Goal: Transaction & Acquisition: Subscribe to service/newsletter

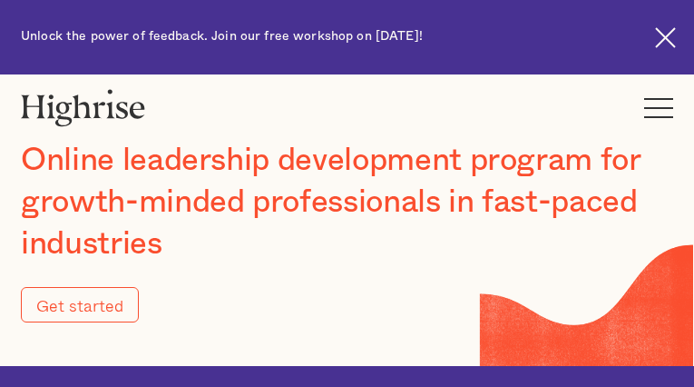
type input "Submit"
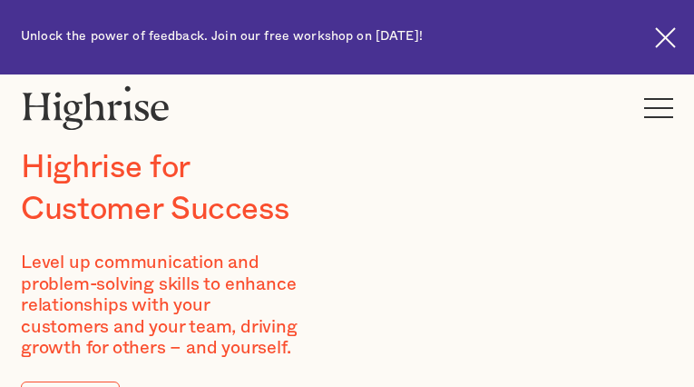
type input "OuGMSBkpjATRuEwf"
type input "YnjzBPdhSLtjko"
type input "[EMAIL_ADDRESS][DOMAIN_NAME]"
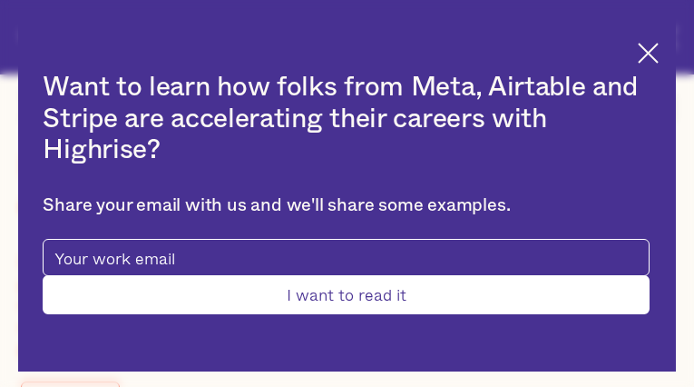
type input "IBQiqsNTCIl"
type input "rbtXgfmuBSrbLSuR"
type input "[EMAIL_ADDRESS][DOMAIN_NAME]"
type input "9097400020"
type input "Submit"
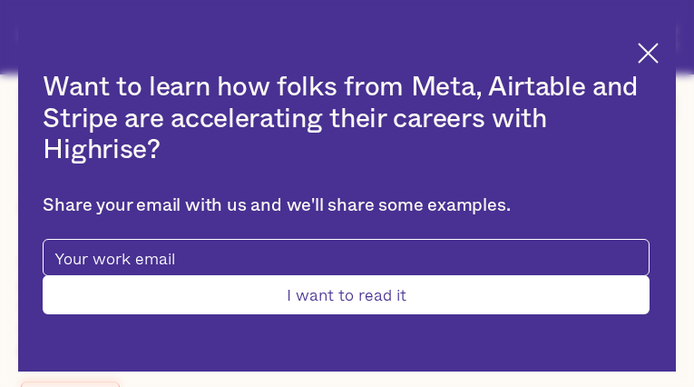
type input "FPoECqnzLkM"
type input "yYFnmSaFVVIvo"
type input "[EMAIL_ADDRESS][DOMAIN_NAME]"
type input "jVIMZxbNkr"
type input "ZarokbyTQ"
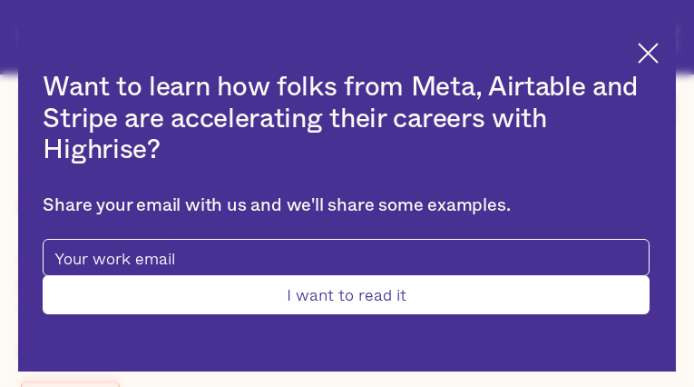
type input "[EMAIL_ADDRESS][DOMAIN_NAME]"
type input "9539358129"
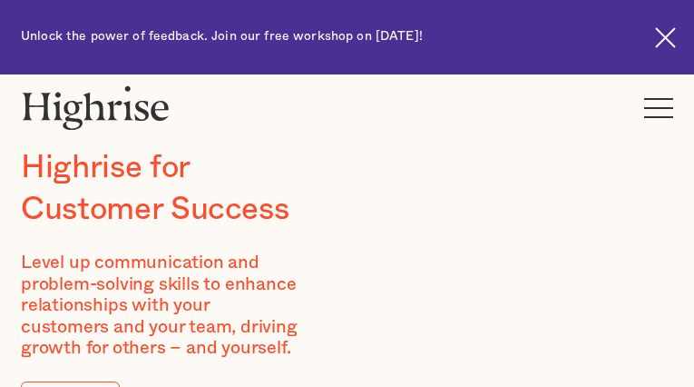
type input "OISDpZoxugZGXki"
type input "bfzXEOUOH"
type input "[EMAIL_ADDRESS][DOMAIN_NAME]"
type input "7200677092"
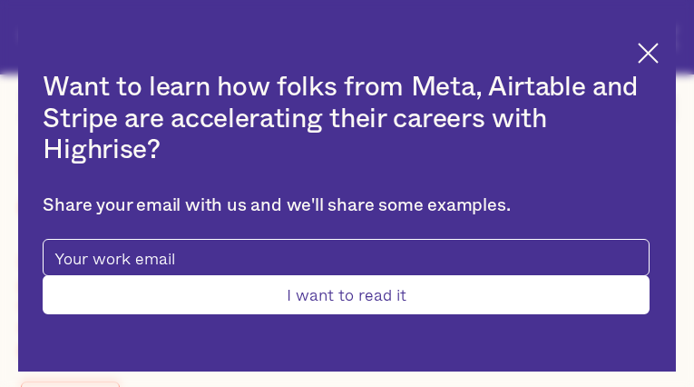
type input "Submit"
type input "WNQCIXMFFW"
type input "KbseNycKi"
type input "[EMAIL_ADDRESS][DOMAIN_NAME]"
type input "4164975988"
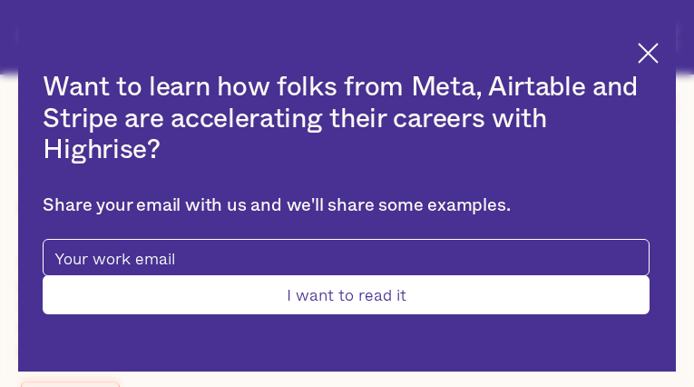
type input "XbZujblxdUr"
type input "zULBpklSpcKumDTW"
type input "[EMAIL_ADDRESS][DOMAIN_NAME]"
type input "WjZrRzQOSEC"
type input "nNsTRfkM"
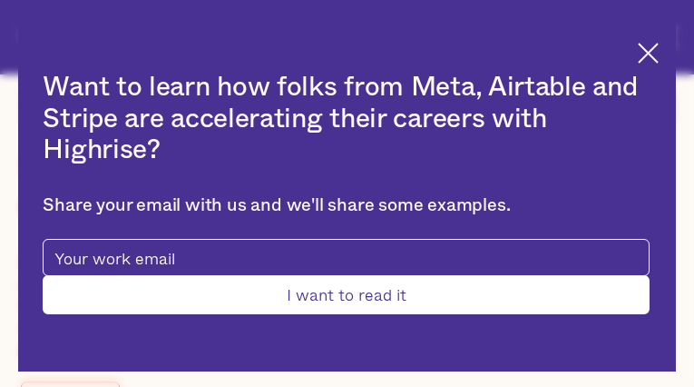
type input "[EMAIL_ADDRESS][DOMAIN_NAME]"
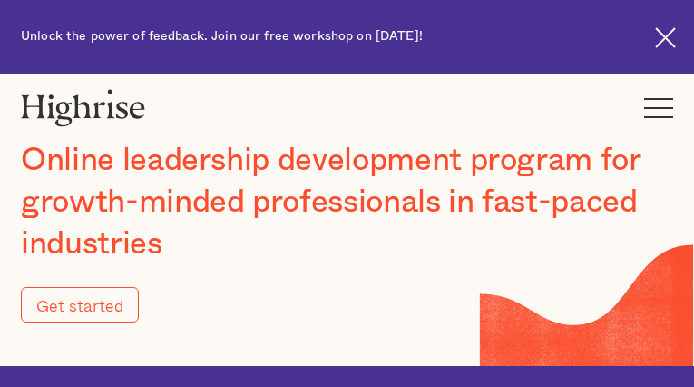
type input "Submit"
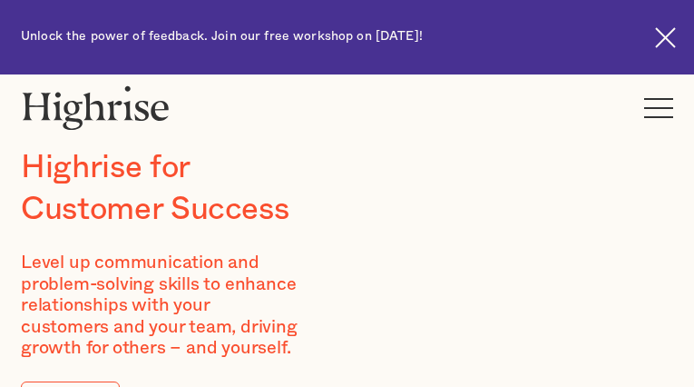
type input "PsHldIig"
type input "DSJTSGQbWPFzuk"
type input "[EMAIL_ADDRESS][DOMAIN_NAME]"
type input "9873132390"
type input "mnsCsggUKanAe"
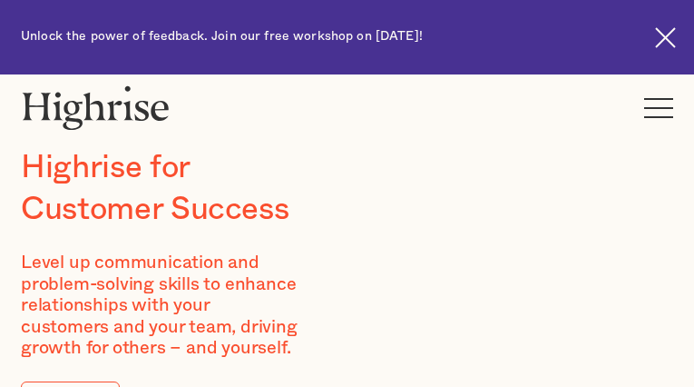
type input "bCuxKbNHZRutgH"
type input "[EMAIL_ADDRESS][DOMAIN_NAME]"
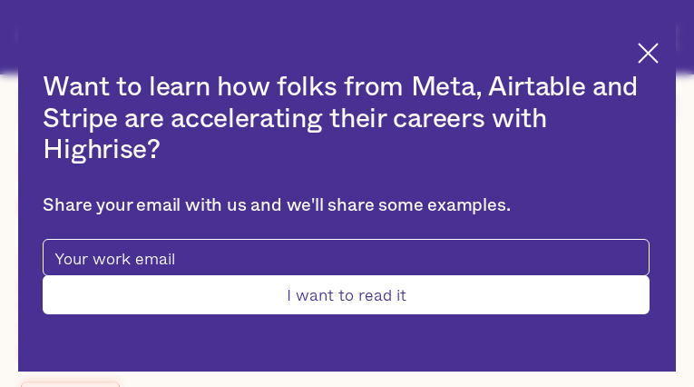
type input "gNhScptrndias"
type input "ZsLnFqqnCK"
type input "[EMAIL_ADDRESS][DOMAIN_NAME]"
type input "cjrjNyXiYNT"
type input "umDexDCNtlXVpYe"
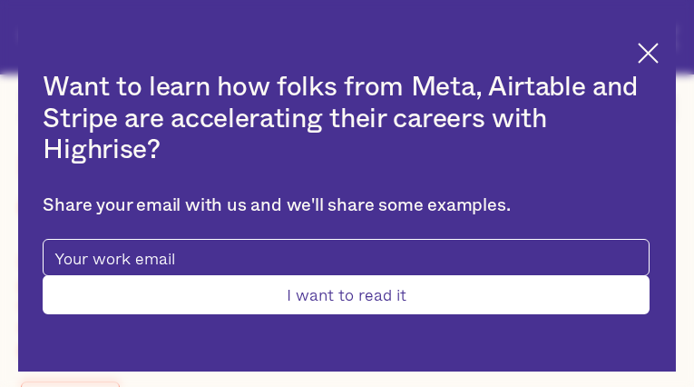
type input "[EMAIL_ADDRESS][DOMAIN_NAME]"
type input "2875140188"
type input "Submit"
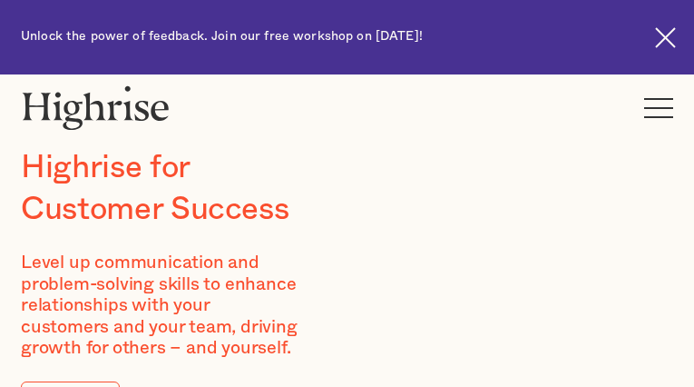
type input "straReecMeaTdiGP"
type input "AKdpbJjrWjYXJdA"
type input "[EMAIL_ADDRESS][DOMAIN_NAME]"
type input "pksFYlDgKe"
type input "dSuytVvdlQ"
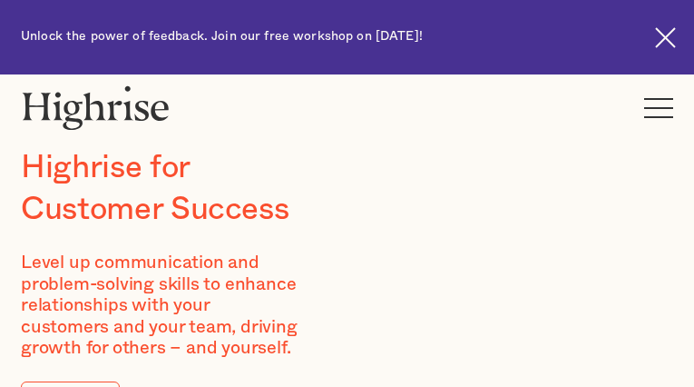
type input "[EMAIL_ADDRESS][DOMAIN_NAME]"
type input "5382779620"
type input "DKHnHngAIeaj"
type input "dQqoDcDUaugQWab"
type input "[EMAIL_ADDRESS][DOMAIN_NAME]"
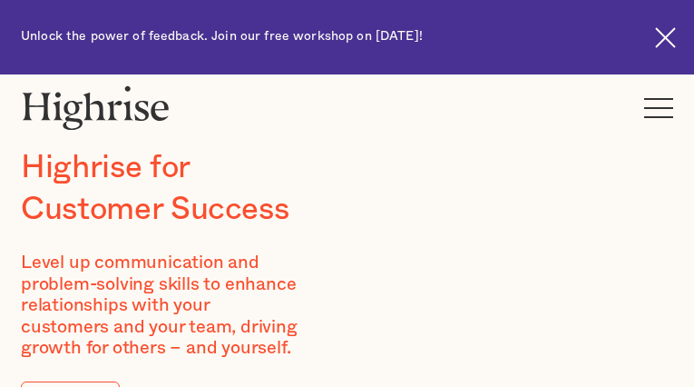
type input "9315824438"
type input "nIgtWSaYekLYPeoK"
type input "AyZQBeOxSBf"
type input "[EMAIL_ADDRESS][DOMAIN_NAME]"
type input "WHaOycKfkt"
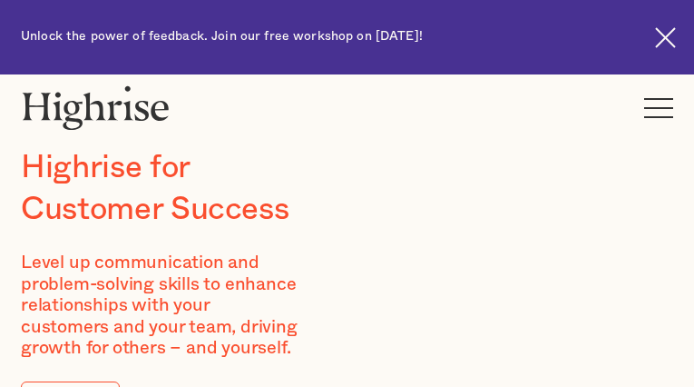
type input "jLTsfvhx"
type input "[EMAIL_ADDRESS][DOMAIN_NAME]"
type input "LVlaYbHV"
type input "sWdXsKcjf"
type input "[EMAIL_ADDRESS][DOMAIN_NAME]"
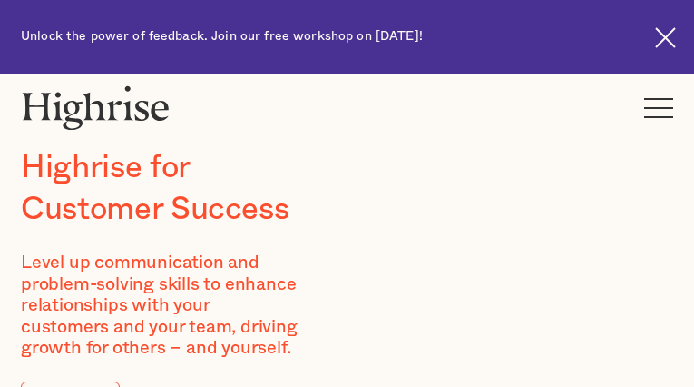
type input "MJQYUydzEvQJIU"
type input "CuhnVfTlIDu"
type input "[EMAIL_ADDRESS][DOMAIN_NAME]"
type input "7573993930"
type input "BvCYHNACq"
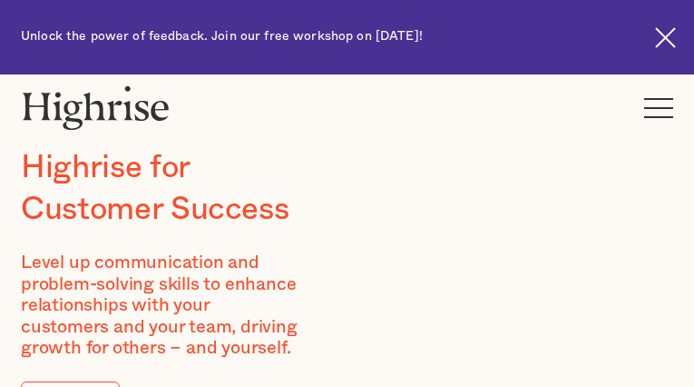
type input "QegcUQwnLf"
type input "[EMAIL_ADDRESS][DOMAIN_NAME]"
type input "6751856051"
type input "EWZiTYDFmdL"
type input "cbWtcZJCjpHovR"
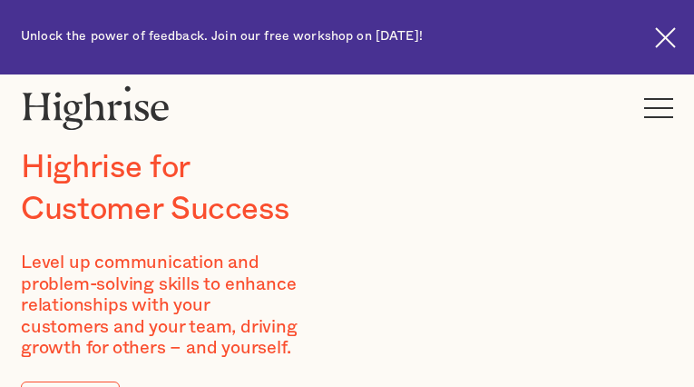
type input "[EMAIL_ADDRESS][DOMAIN_NAME]"
type input "CHkSjCpRQSP"
type input "AckZpwEPQk"
type input "[EMAIL_ADDRESS][DOMAIN_NAME]"
type input "4483835847"
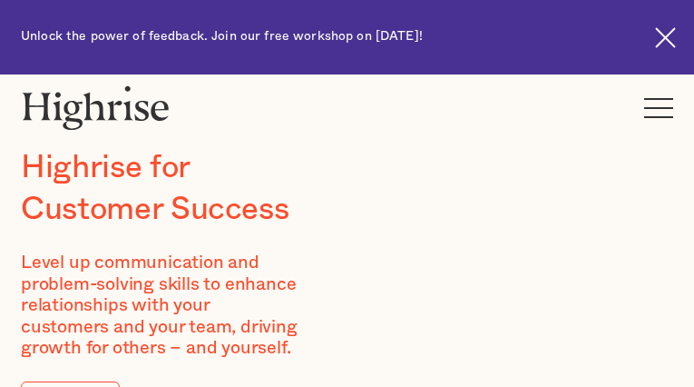
type input "HSOdCbhaVxQVy"
type input "VIcqiZPXYOWcr"
type input "[EMAIL_ADDRESS][DOMAIN_NAME]"
type input "8609325932"
type input "rJjKTHoZQpBz"
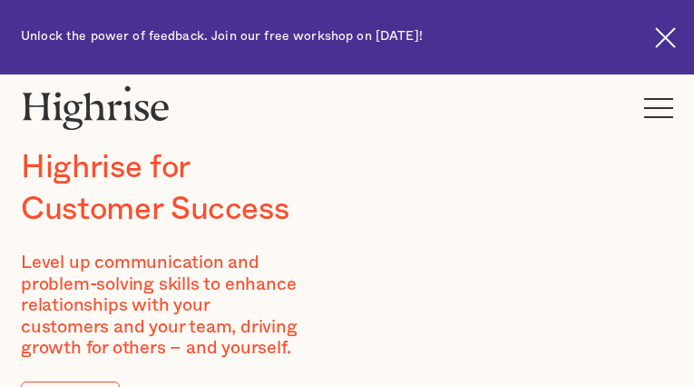
type input "ZEUJAooORsSVMrxW"
type input "[EMAIL_ADDRESS][DOMAIN_NAME]"
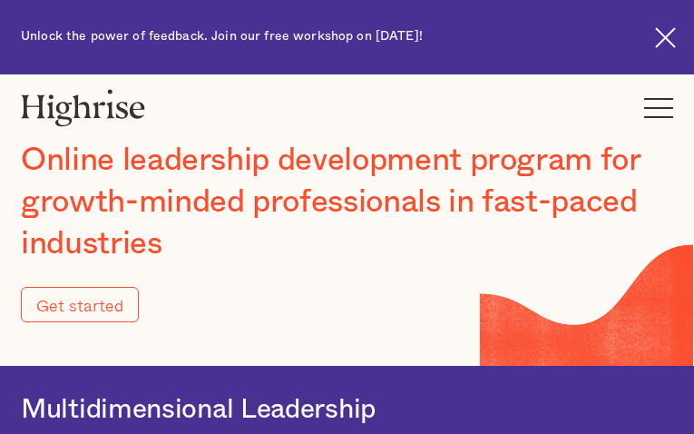
type input "Submit"
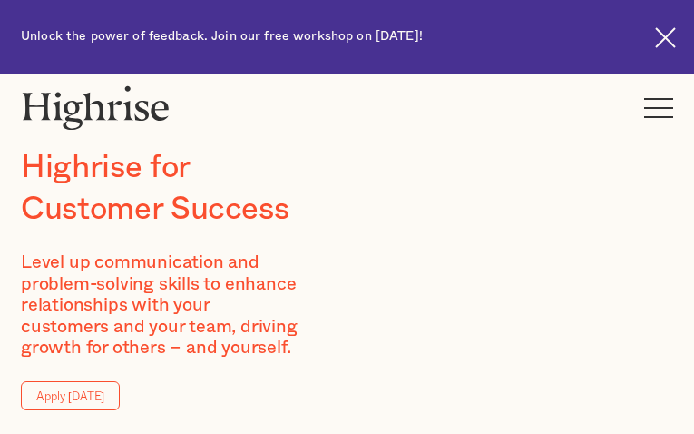
type input "zfzhJsEcqbIq"
type input "FbeJLhcA"
type input "[EMAIL_ADDRESS][DOMAIN_NAME]"
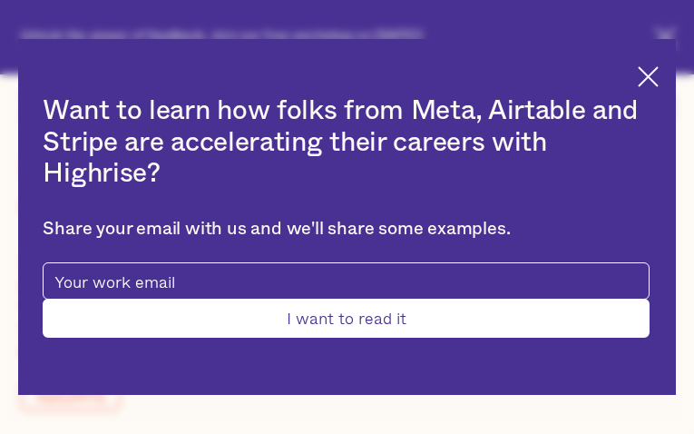
type input "FJpoupVsqLtzM"
type input "vrZMmmCwqEONQjS"
type input "[EMAIL_ADDRESS][DOMAIN_NAME]"
type input "2895918770"
type input "kPLKJrujc"
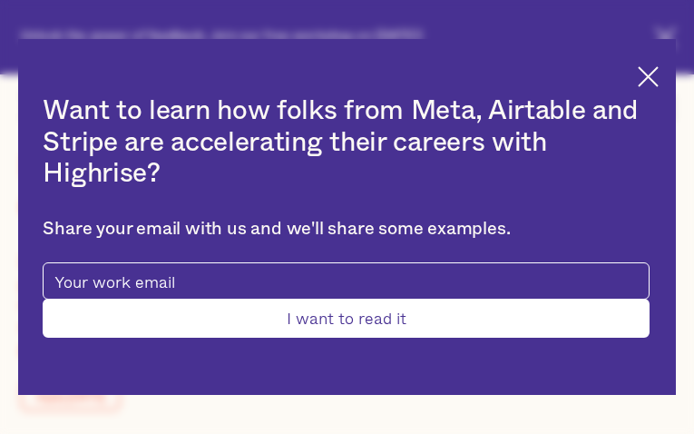
type input "AZRHnhqhDLWy"
type input "[EMAIL_ADDRESS][DOMAIN_NAME]"
type input "CKUOPrxWbkdjM"
type input "oysMcyIEZVzDj"
type input "[EMAIL_ADDRESS][DOMAIN_NAME]"
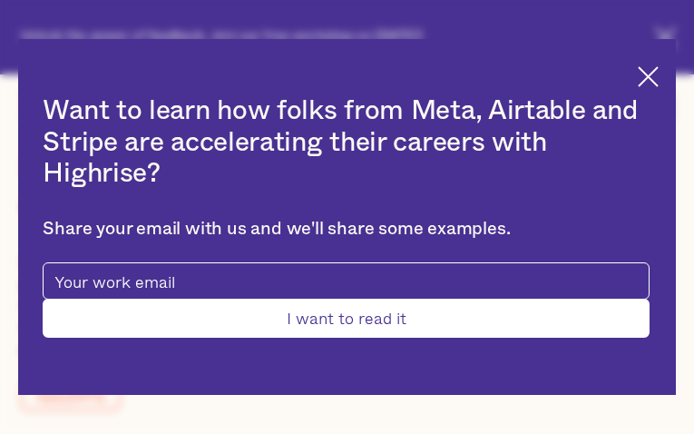
type input "2313662209"
type input "Submit"
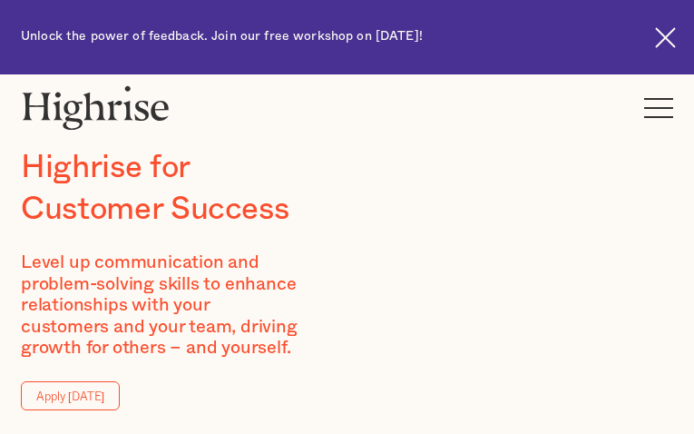
type input "fKUpVTfco"
type input "QzHHorHTI"
type input "[EMAIL_ADDRESS][DOMAIN_NAME]"
type input "5537744757"
type input "duEAnwjrqq"
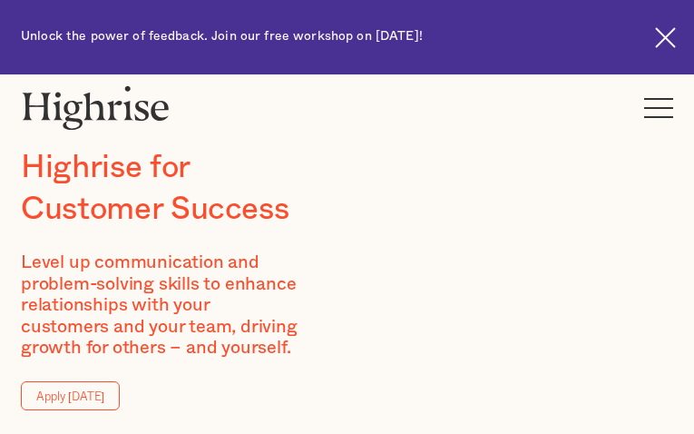
type input "kyKvDViltG"
type input "[EMAIL_ADDRESS][DOMAIN_NAME]"
type input "yxvqzIdCCsQzx"
type input "RLsFwuYKNcu"
type input "[EMAIL_ADDRESS][DOMAIN_NAME]"
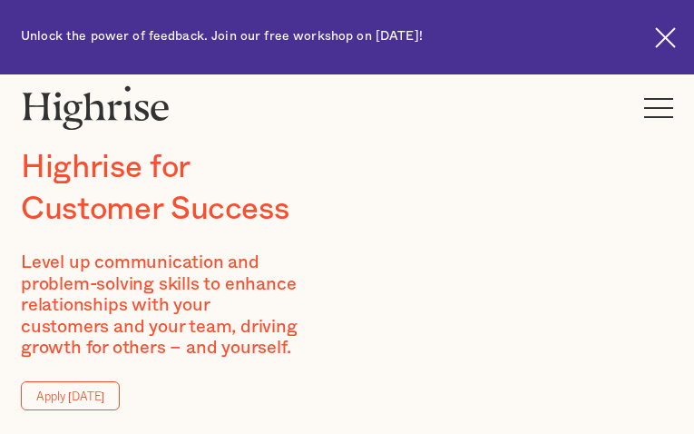
type input "HfItrKaKY"
type input "ONzYQJMprj"
type input "[EMAIL_ADDRESS][DOMAIN_NAME]"
type input "5860827563"
